Goal: Transaction & Acquisition: Purchase product/service

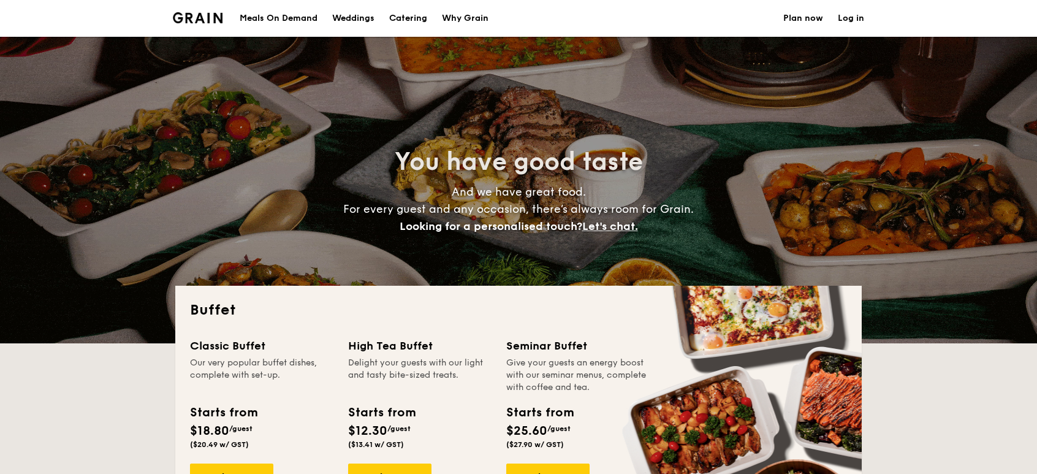
select select
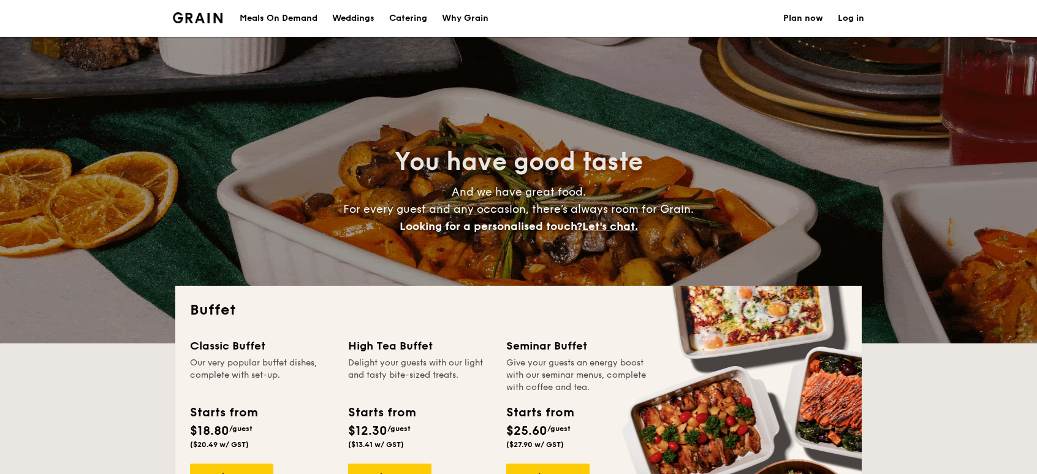
click at [411, 15] on h1 "Catering" at bounding box center [408, 18] width 38 height 37
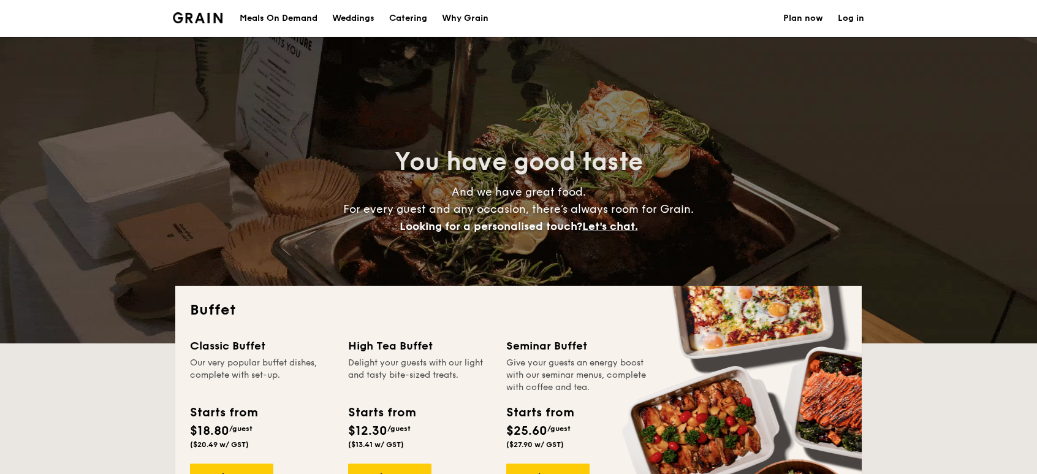
click at [413, 14] on h1 "Catering" at bounding box center [408, 18] width 38 height 37
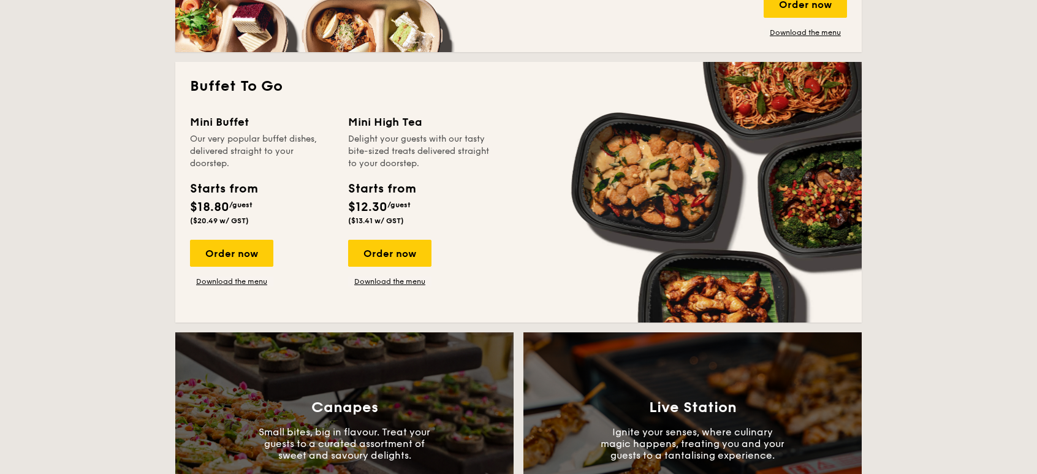
scroll to position [797, 0]
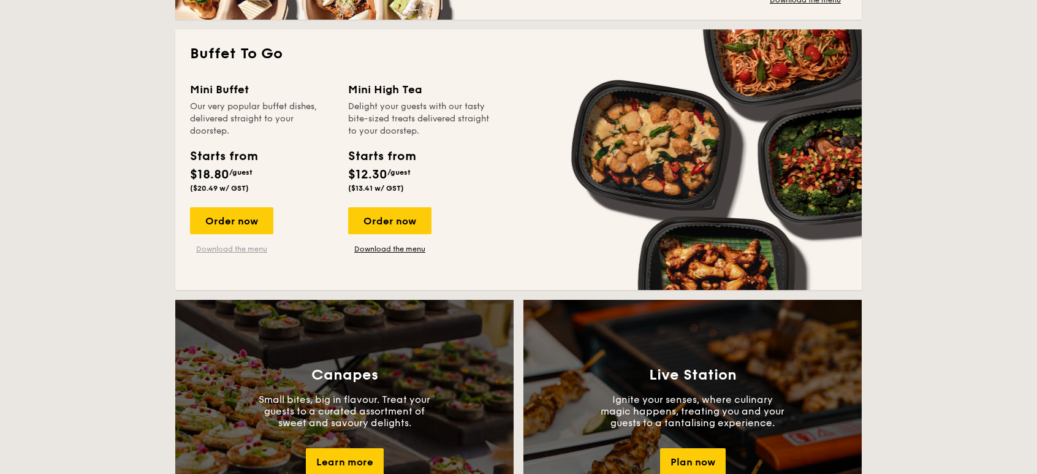
click at [251, 249] on link "Download the menu" at bounding box center [231, 249] width 83 height 10
click at [244, 219] on div "Order now" at bounding box center [231, 220] width 83 height 27
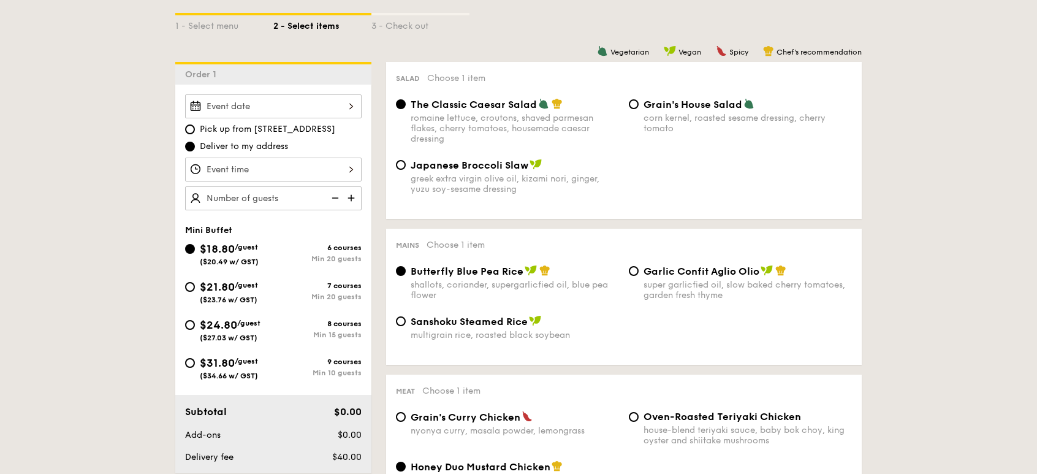
scroll to position [307, 0]
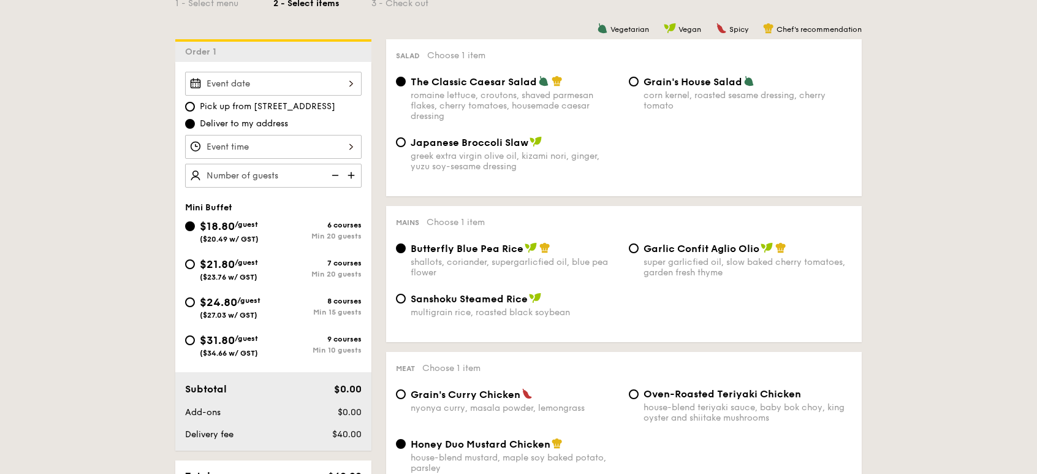
click at [346, 82] on input "Smoked Mesquite Whole Chicken brined in our in-house blend of herbs and spices,…" at bounding box center [273, 84] width 177 height 24
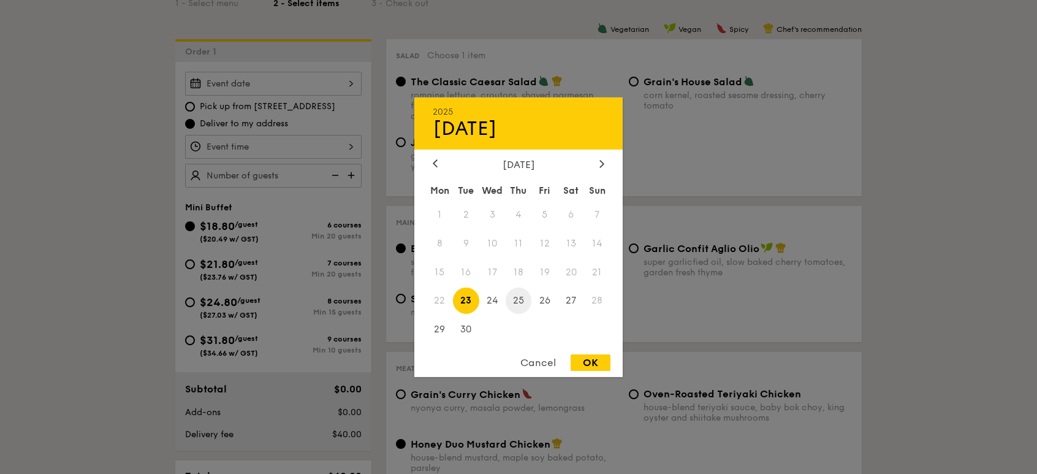
click at [519, 307] on span "25" at bounding box center [519, 301] width 26 height 26
click at [495, 302] on span "24" at bounding box center [492, 301] width 26 height 26
click at [593, 356] on div "OK" at bounding box center [591, 362] width 40 height 17
type input "[DATE]"
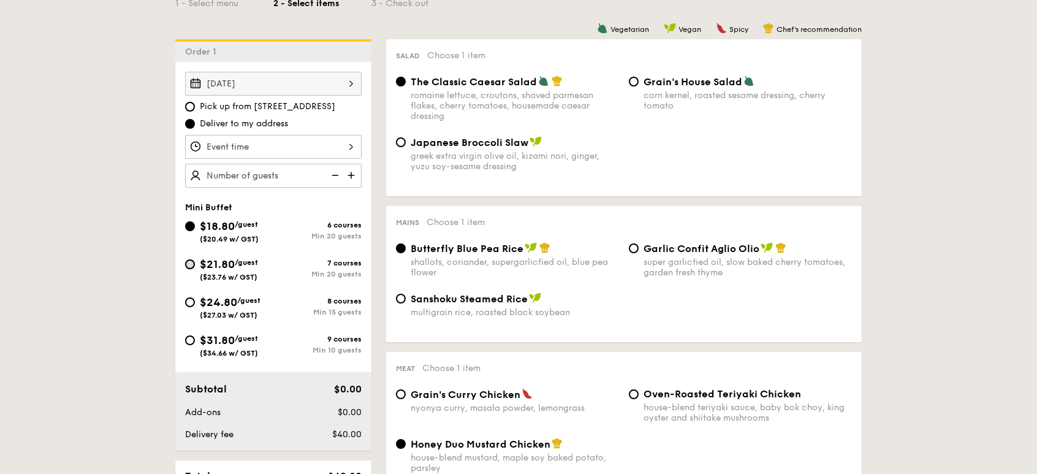
click at [190, 264] on input "$21.80 /guest ($23.76 w/ GST) 7 courses Min 20 guests" at bounding box center [190, 264] width 10 height 10
radio input "true"
radio input "false"
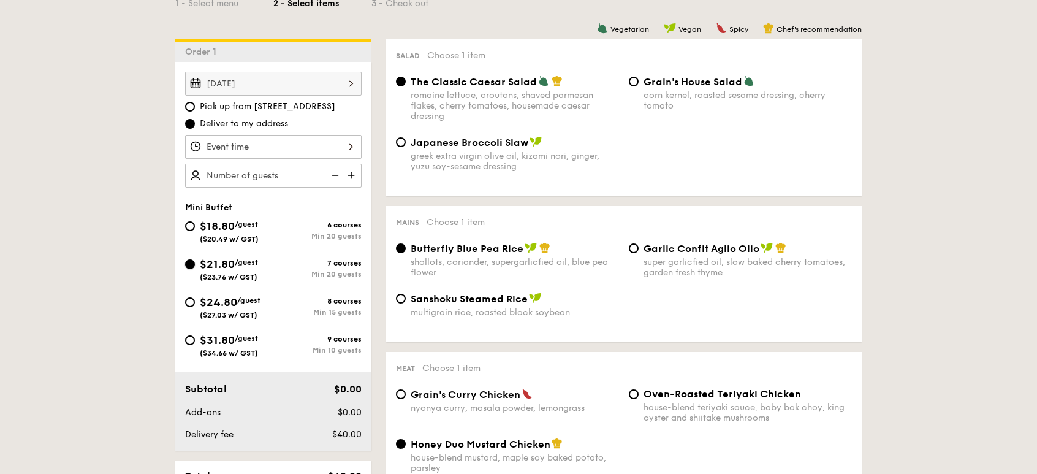
radio input "true"
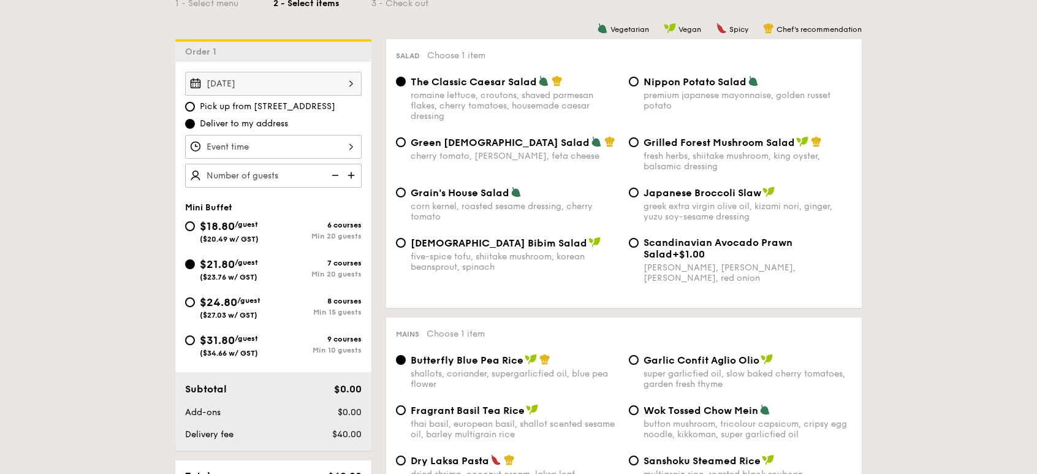
click at [345, 146] on input "Smoked Mesquite Whole Chicken brined in our in-house blend of herbs and spices,…" at bounding box center [273, 147] width 177 height 24
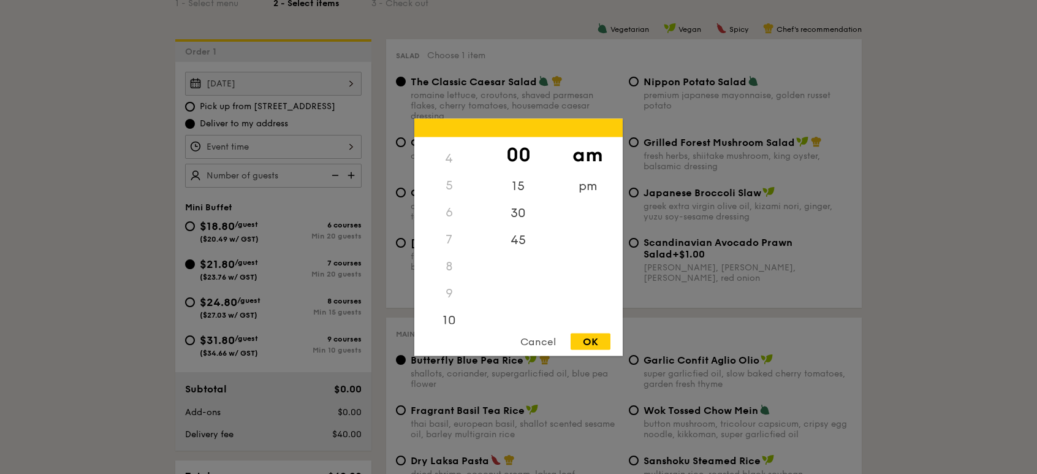
scroll to position [83, 0]
click at [593, 188] on div "pm" at bounding box center [587, 190] width 69 height 36
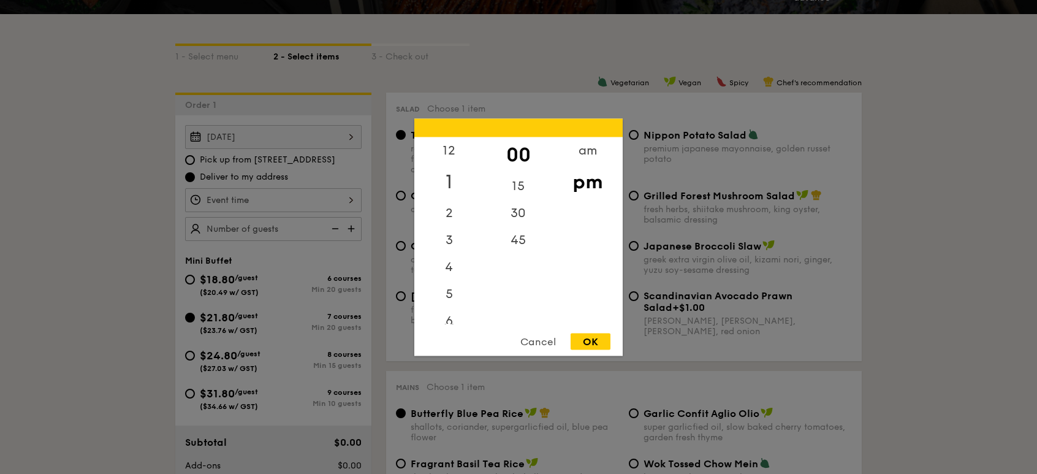
scroll to position [245, 0]
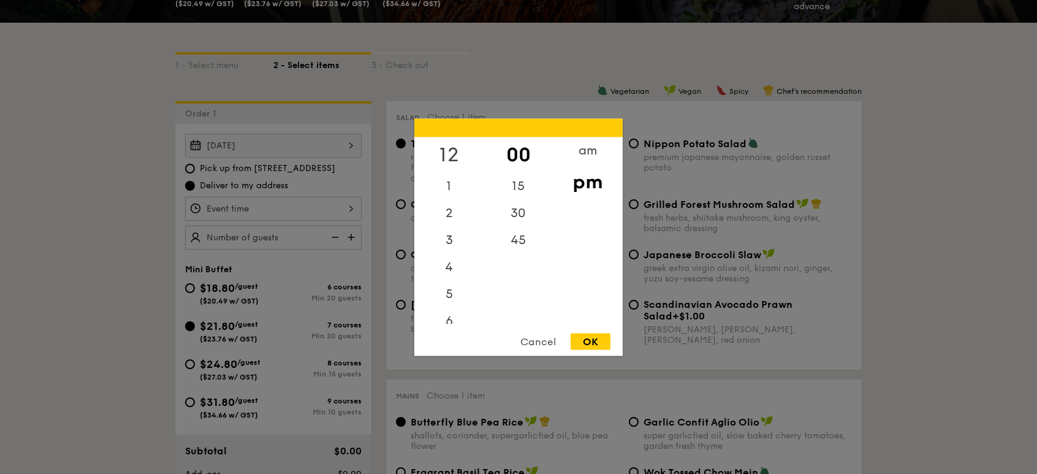
click at [457, 151] on div "12" at bounding box center [448, 155] width 69 height 36
click at [587, 341] on div "OK" at bounding box center [591, 341] width 40 height 17
type input "12:00PM"
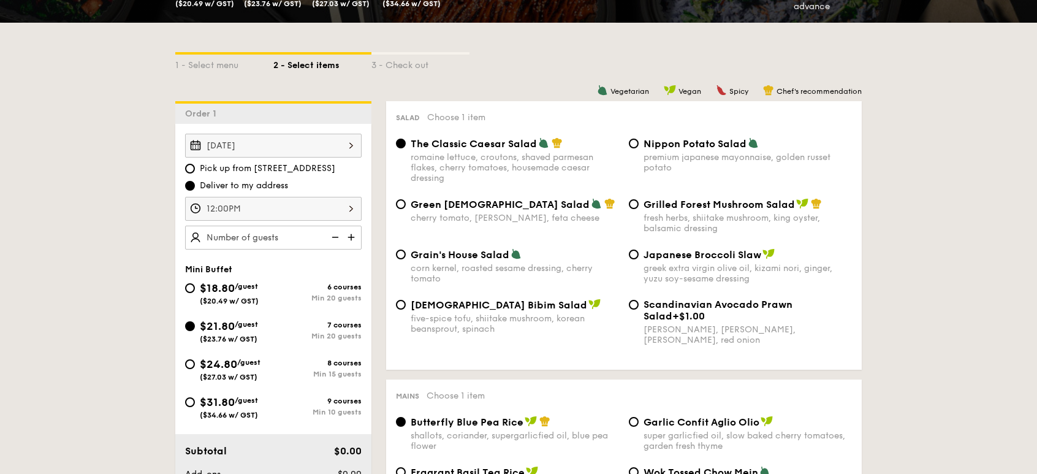
click at [352, 234] on img at bounding box center [352, 237] width 18 height 23
click at [353, 236] on img at bounding box center [352, 237] width 18 height 23
type input "25 guests"
click at [640, 201] on div "Grilled Forest Mushroom Salad fresh herbs, shiitake mushroom, king oyster, bals…" at bounding box center [740, 216] width 233 height 36
click at [633, 207] on input "Grilled Forest Mushroom Salad fresh herbs, shiitake mushroom, king oyster, bals…" at bounding box center [634, 204] width 10 height 10
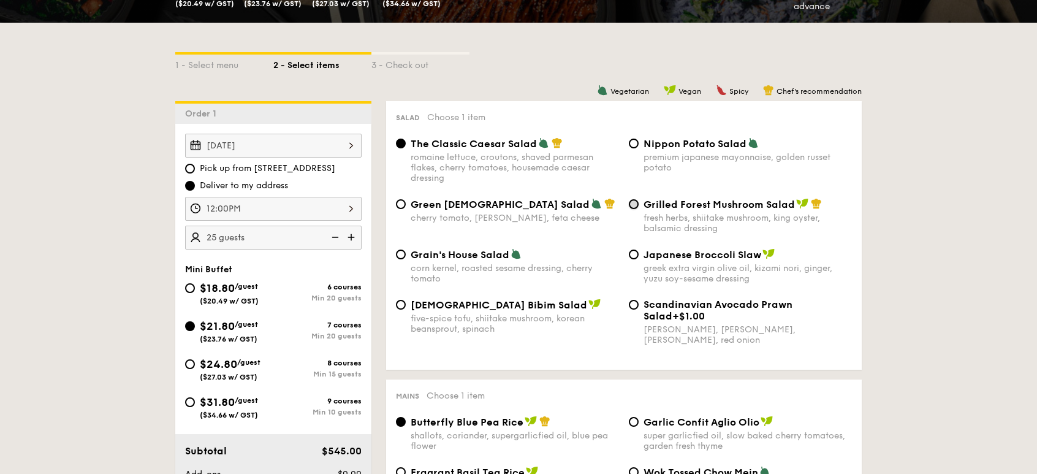
radio input "true"
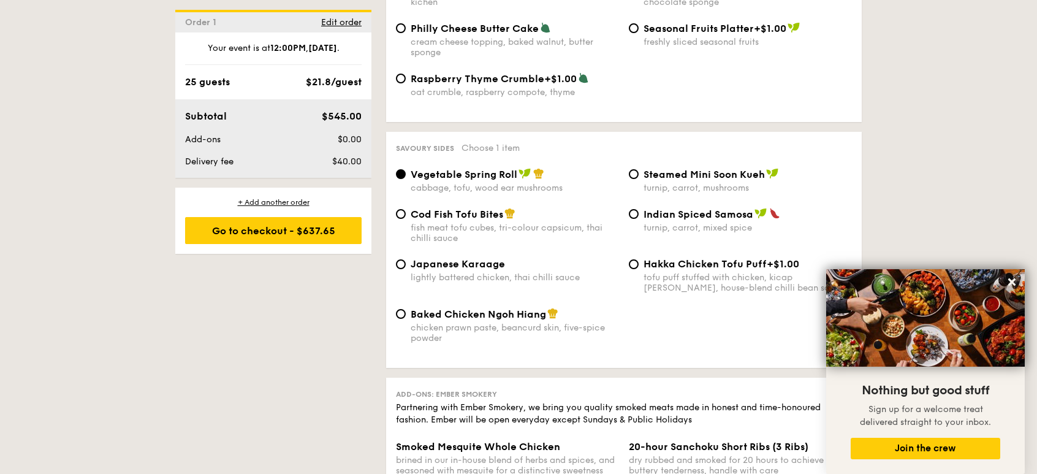
scroll to position [2018, 0]
click at [405, 208] on input "Cod Fish Tofu Bites fish meat tofu cubes, tri-colour capsicum, thai chilli sauce" at bounding box center [401, 213] width 10 height 10
radio input "true"
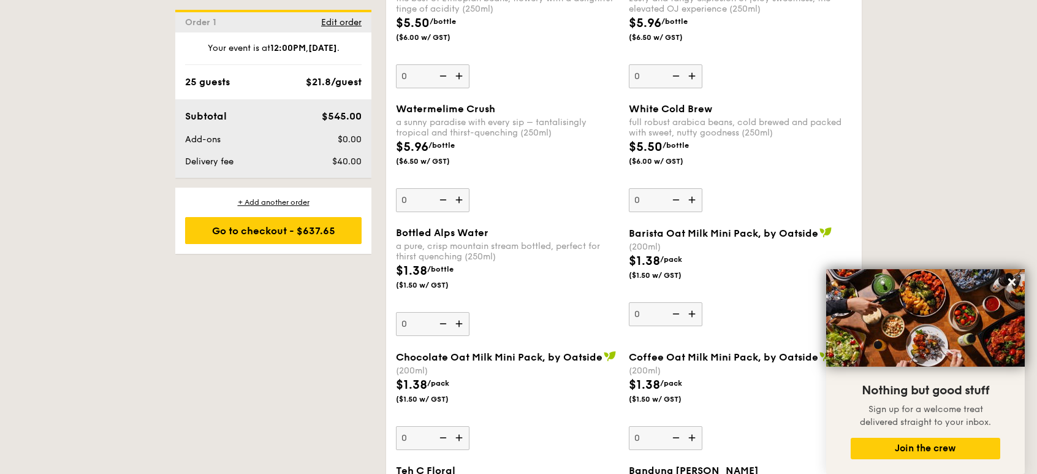
scroll to position [3180, 0]
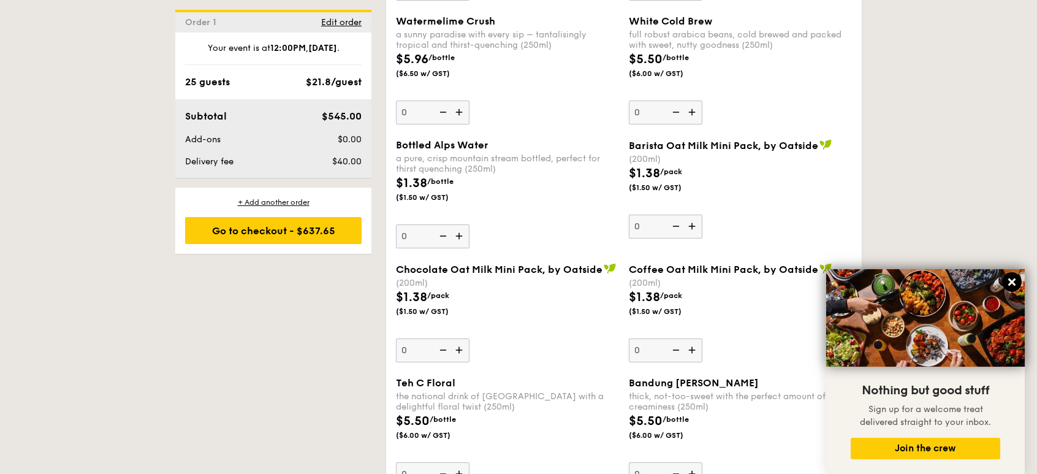
click at [1007, 283] on icon at bounding box center [1012, 281] width 11 height 11
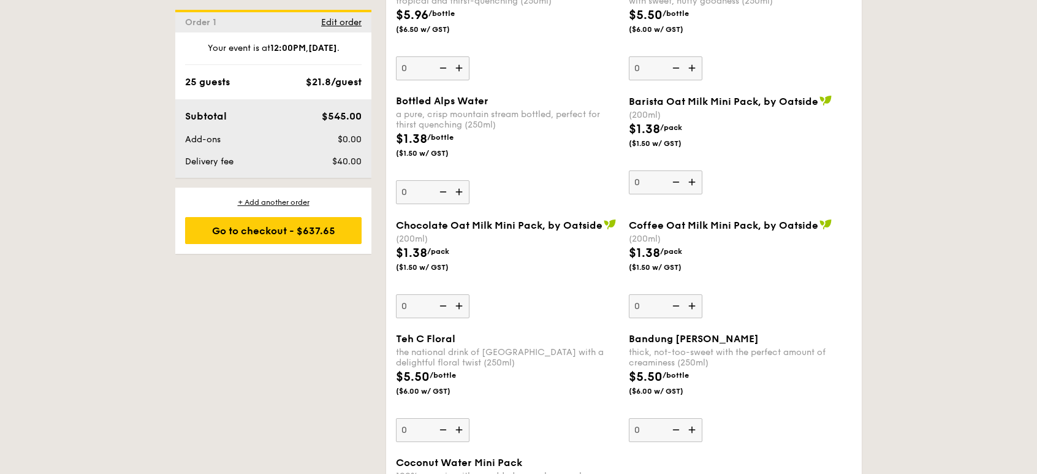
scroll to position [3242, 0]
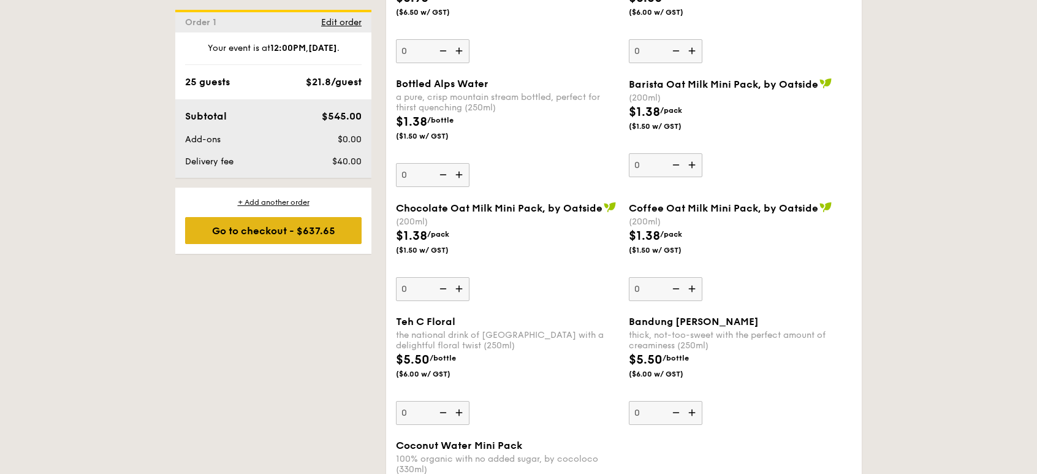
click at [283, 226] on div "Go to checkout - $637.65" at bounding box center [273, 230] width 177 height 27
